Goal: Task Accomplishment & Management: Complete application form

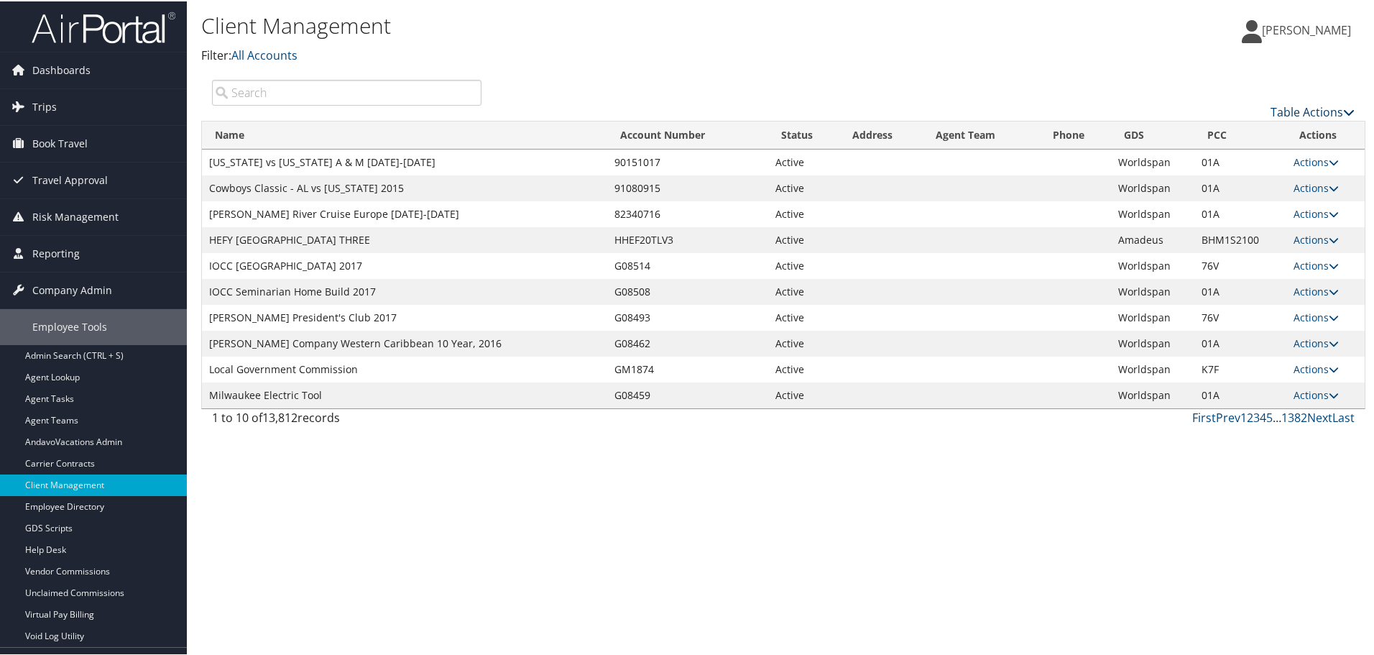
click at [1270, 109] on link "Table Actions" at bounding box center [1312, 111] width 84 height 16
click at [1229, 139] on link "Add Client" at bounding box center [1264, 133] width 189 height 24
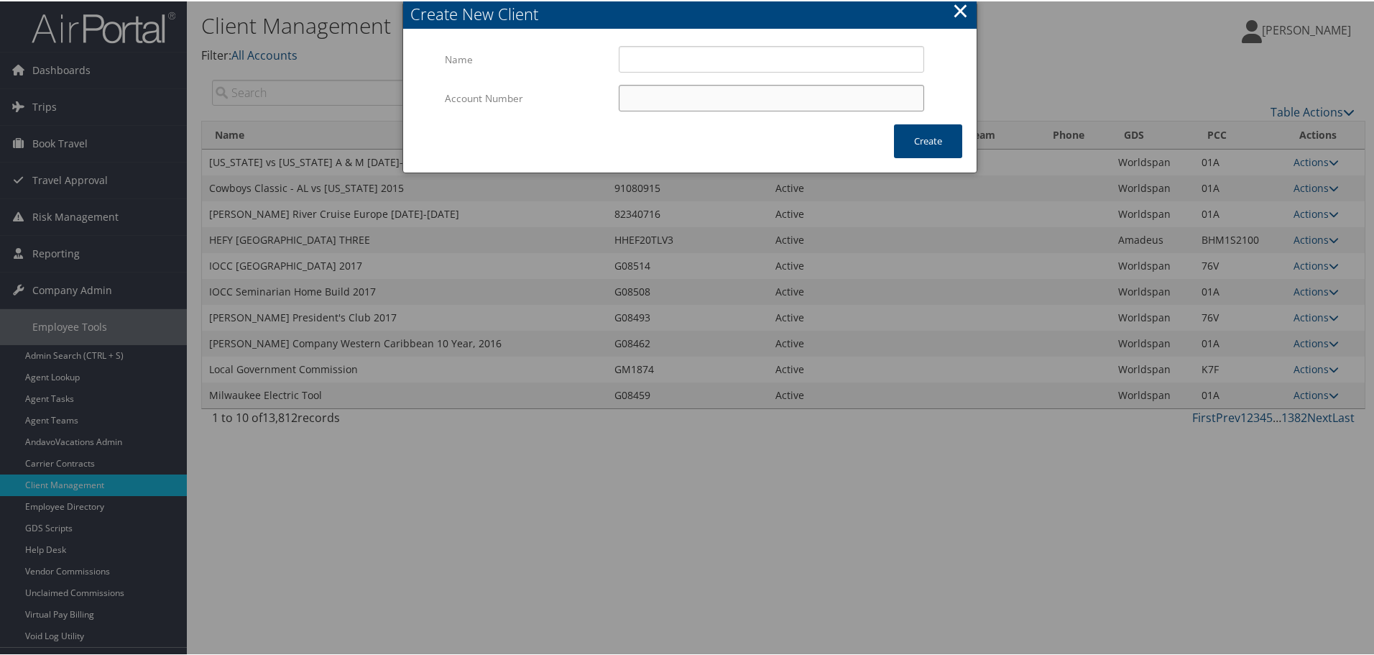
click at [644, 93] on input "Account Number" at bounding box center [771, 96] width 305 height 27
paste input "301931"
type input "301931"
click at [649, 64] on input "Name" at bounding box center [771, 58] width 305 height 27
paste input "Cross [DEMOGRAPHIC_DATA] Outreach - CCO"
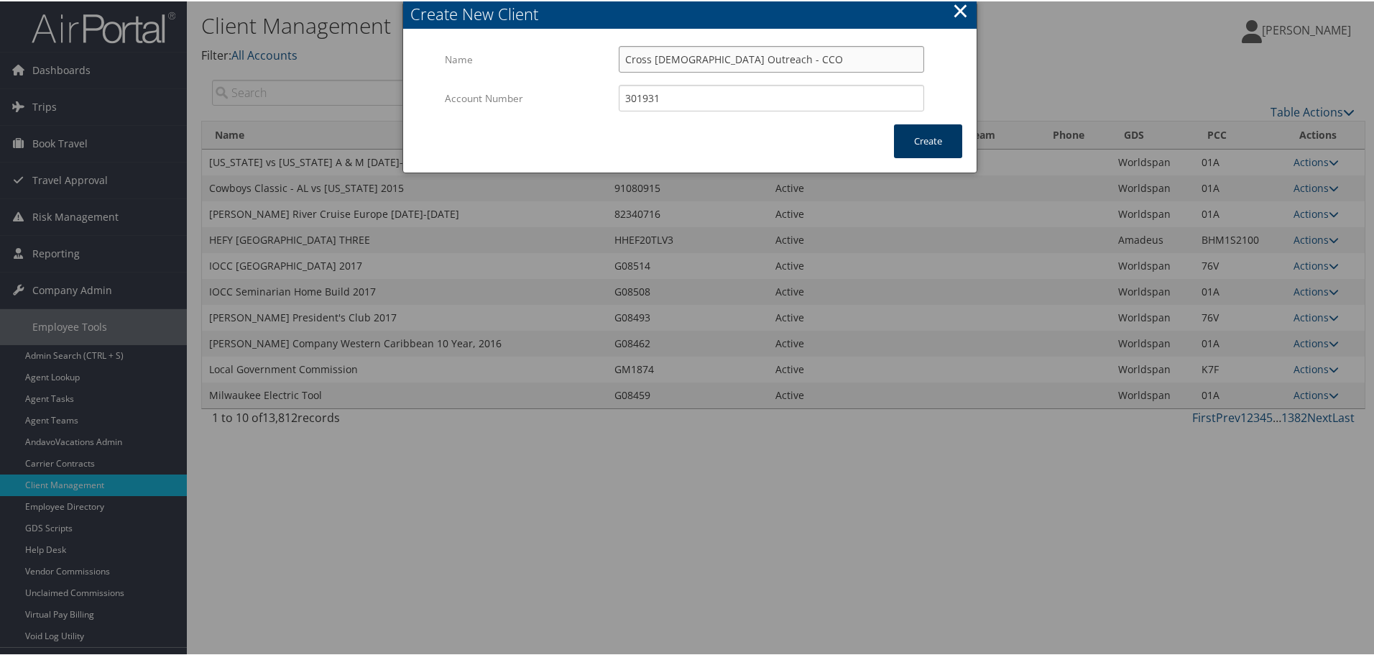
type input "Cross [DEMOGRAPHIC_DATA] Outreach - CCO"
click at [899, 131] on button "Create" at bounding box center [928, 140] width 68 height 34
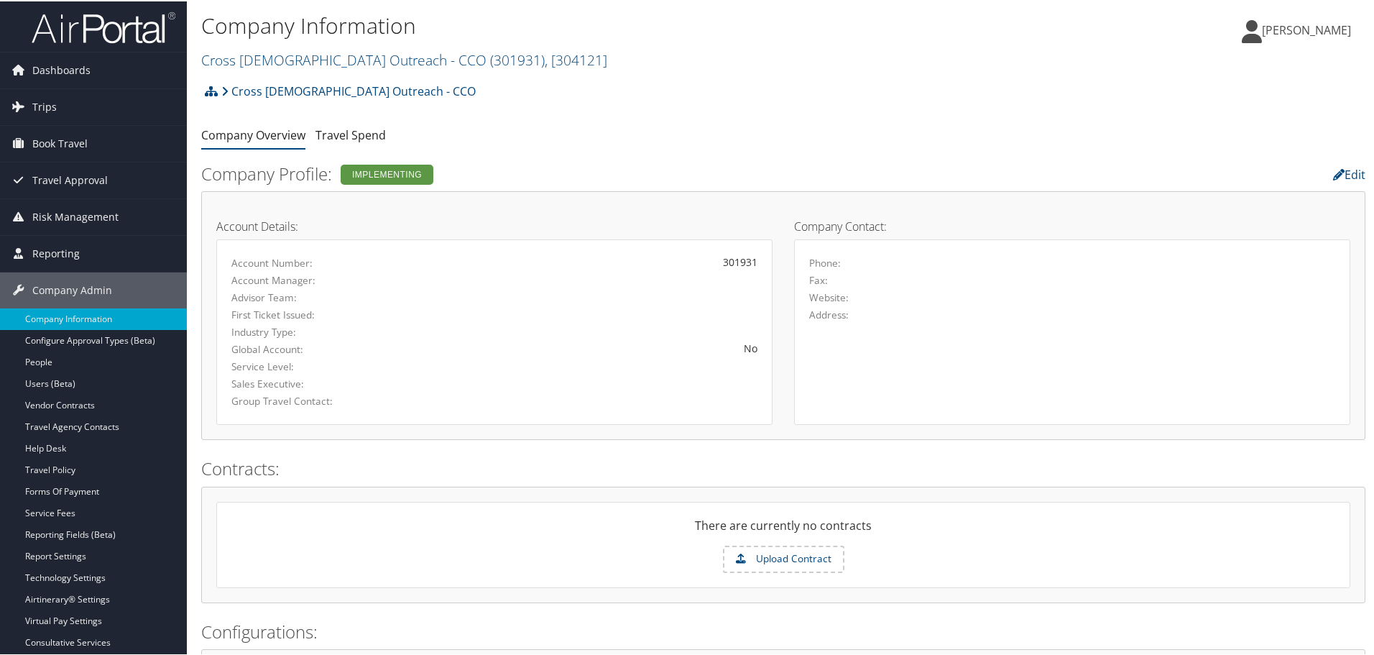
click at [754, 96] on div "Cross Catholic Outreach - CCO Account Structure Cross Catholic Outreach - CCO (…" at bounding box center [783, 94] width 1164 height 39
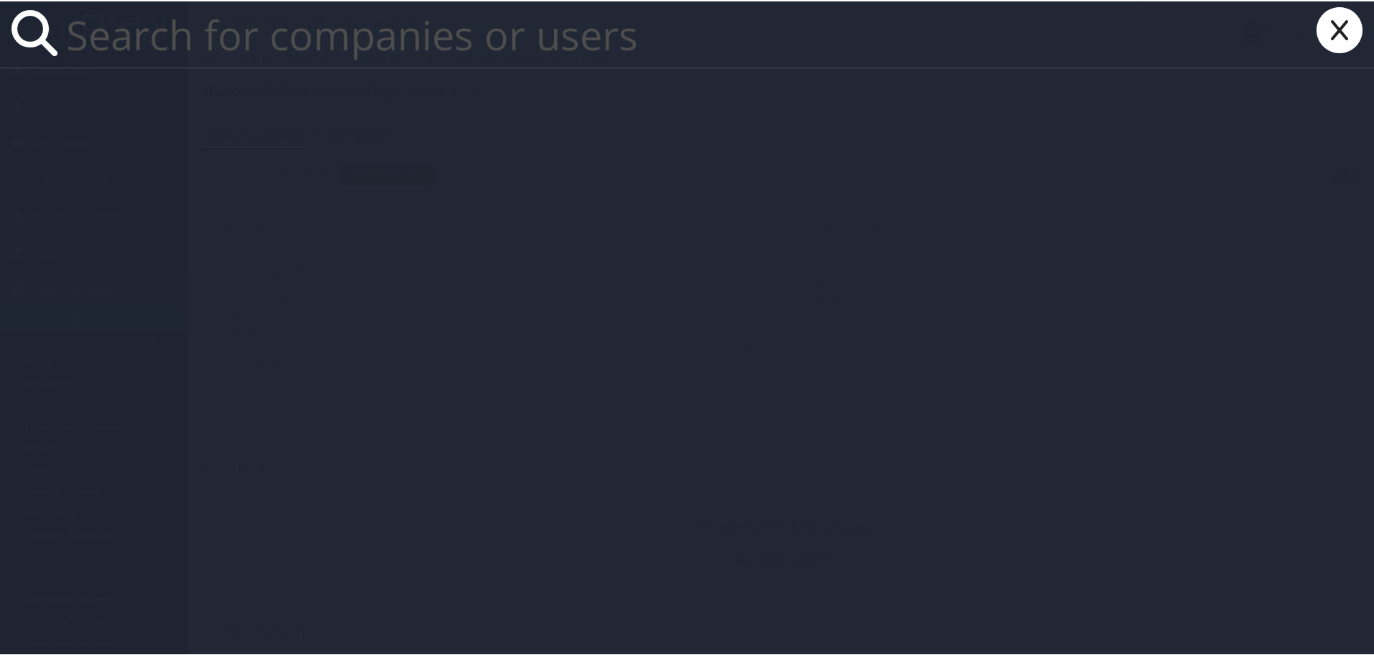
paste input "sherina.bowens@cbtravel.com"
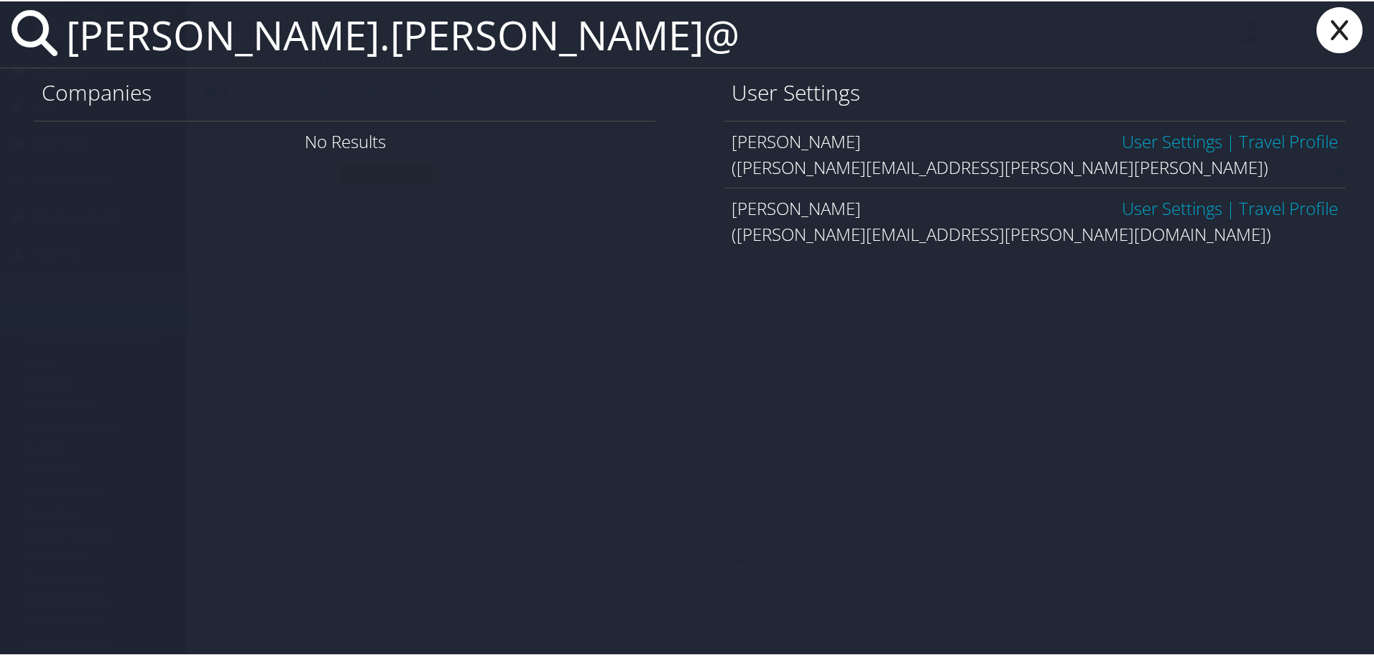
type input "sherina.bowens@"
click at [1132, 201] on link "User Settings" at bounding box center [1172, 207] width 101 height 24
